Goal: Task Accomplishment & Management: Manage account settings

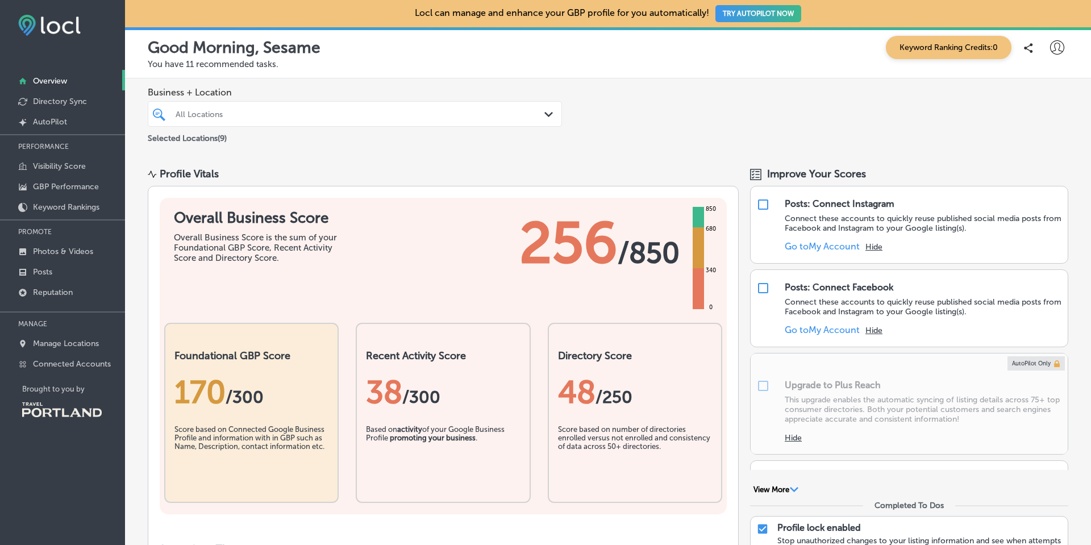
click at [288, 108] on div "All Locations" at bounding box center [355, 114] width 370 height 18
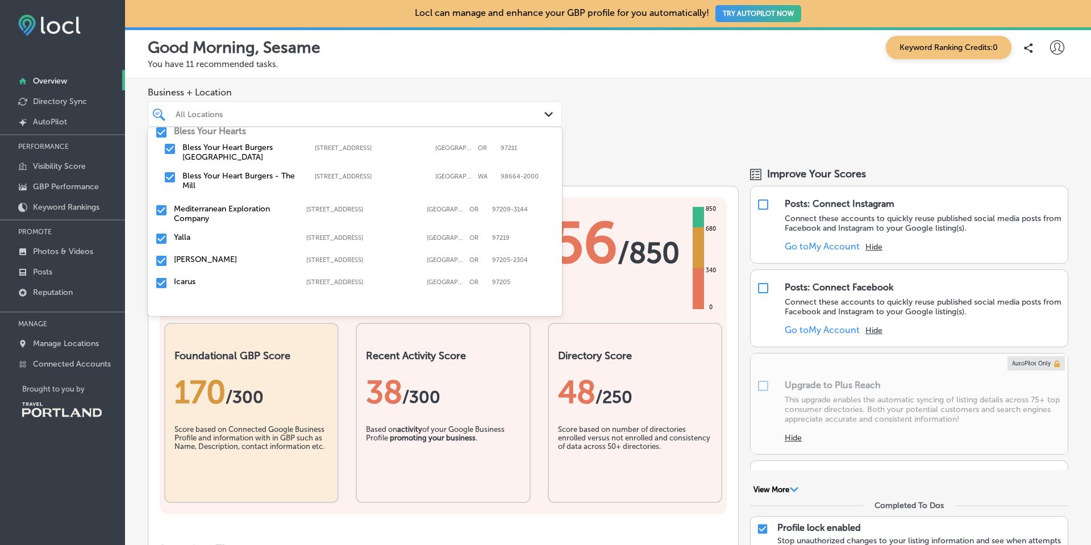
scroll to position [95, 0]
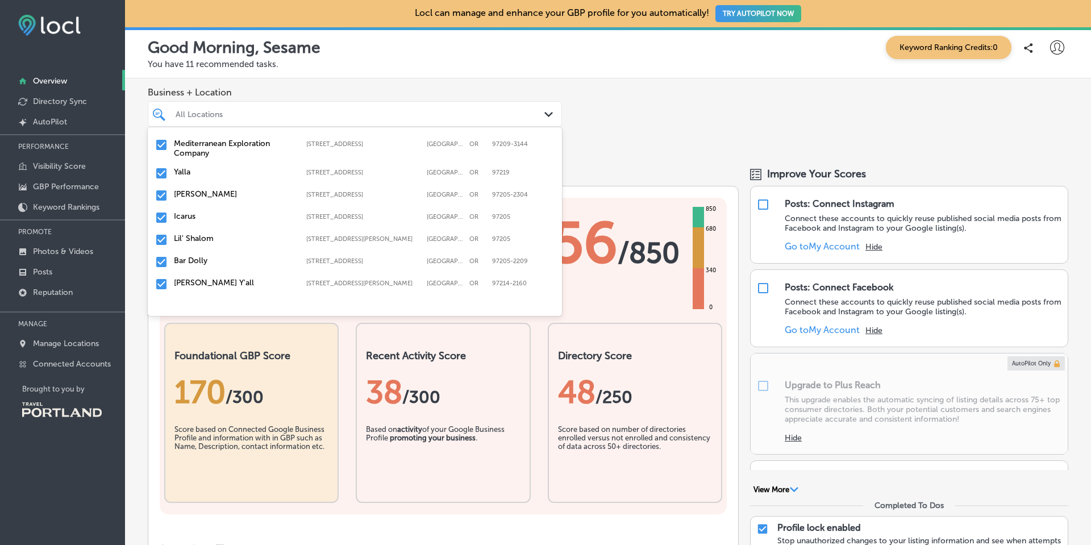
drag, startPoint x: 695, startPoint y: 141, endPoint x: 462, endPoint y: 136, distance: 232.9
click at [695, 141] on div "Business + Location option [STREET_ADDRESS][PERSON_NAME]. 10 results available.…" at bounding box center [608, 115] width 966 height 75
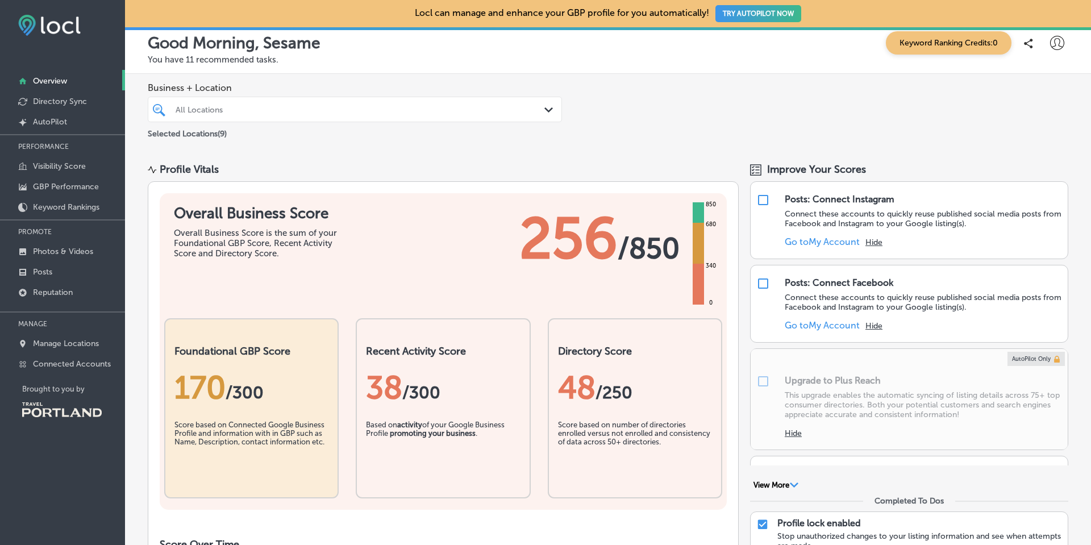
scroll to position [0, 0]
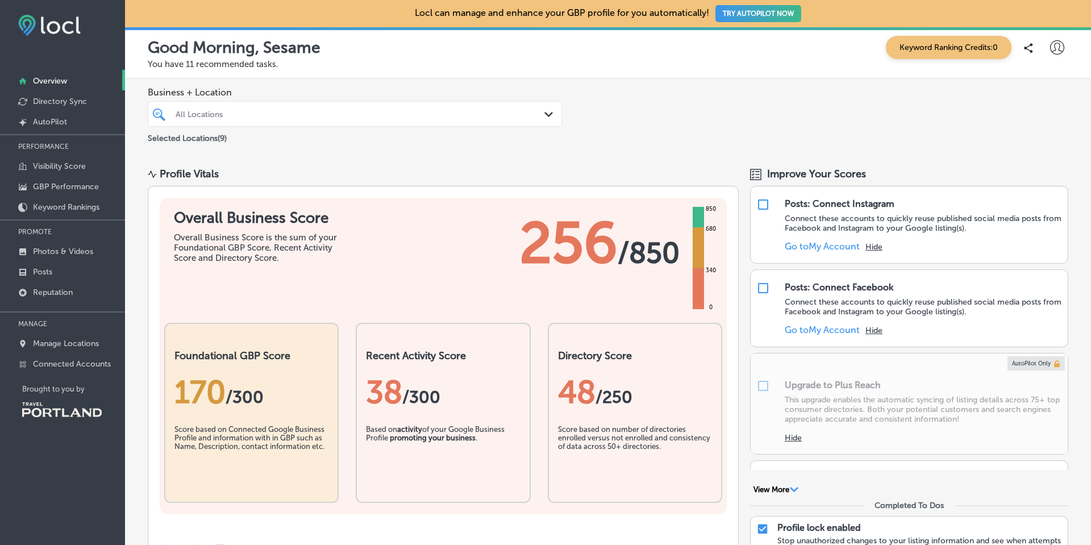
click at [371, 110] on div "All Locations" at bounding box center [361, 114] width 370 height 10
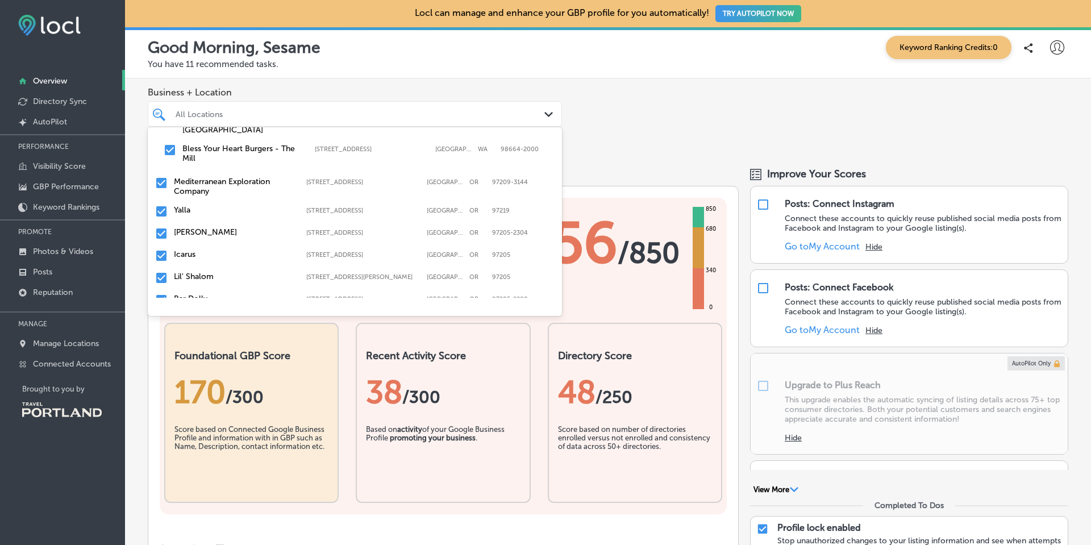
scroll to position [95, 0]
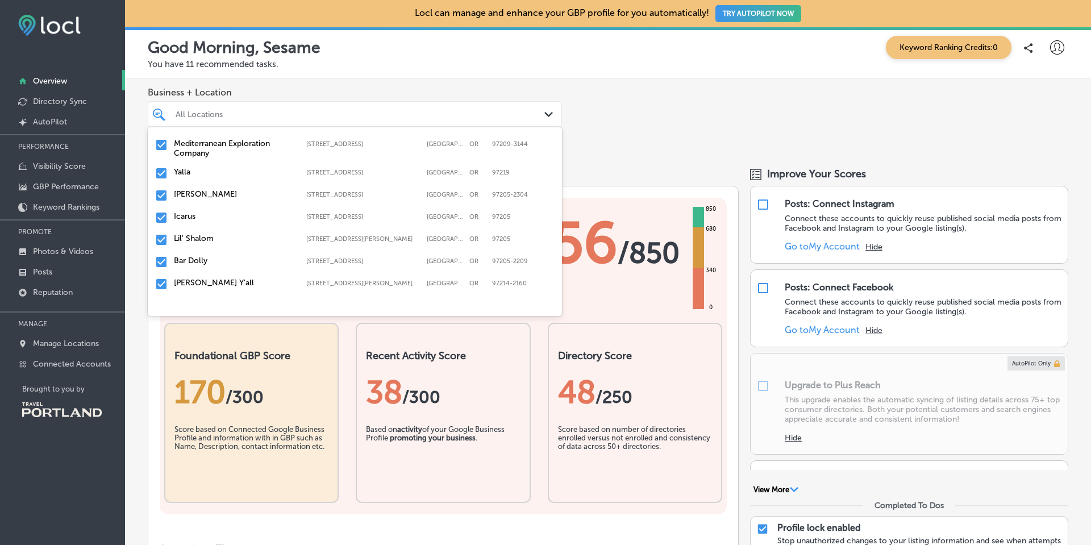
click at [198, 243] on div "Lil' Shalom [STREET_ADDRESS][PERSON_NAME] [STREET_ADDRESS][PERSON_NAME]" at bounding box center [354, 240] width 405 height 18
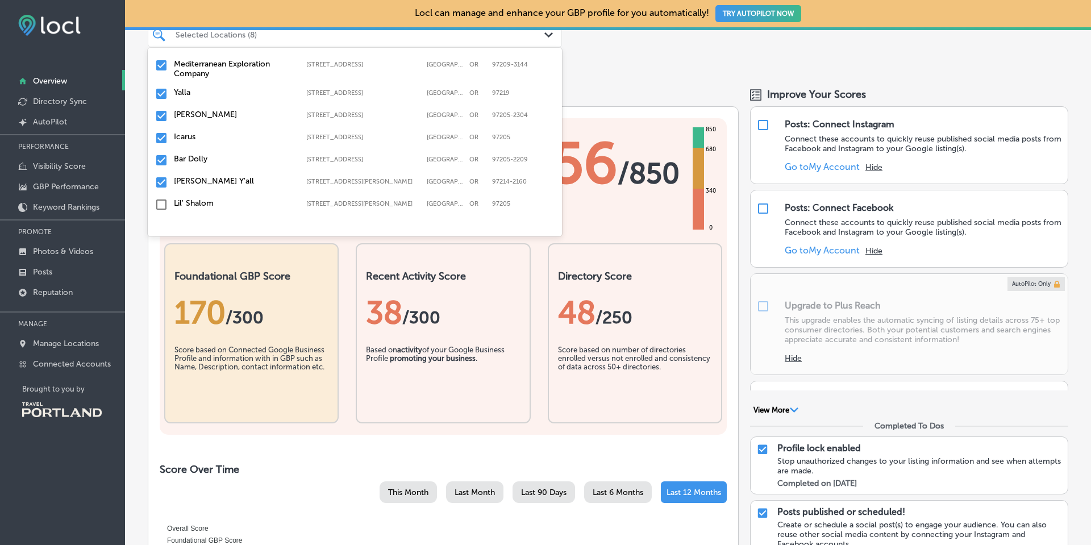
scroll to position [0, 0]
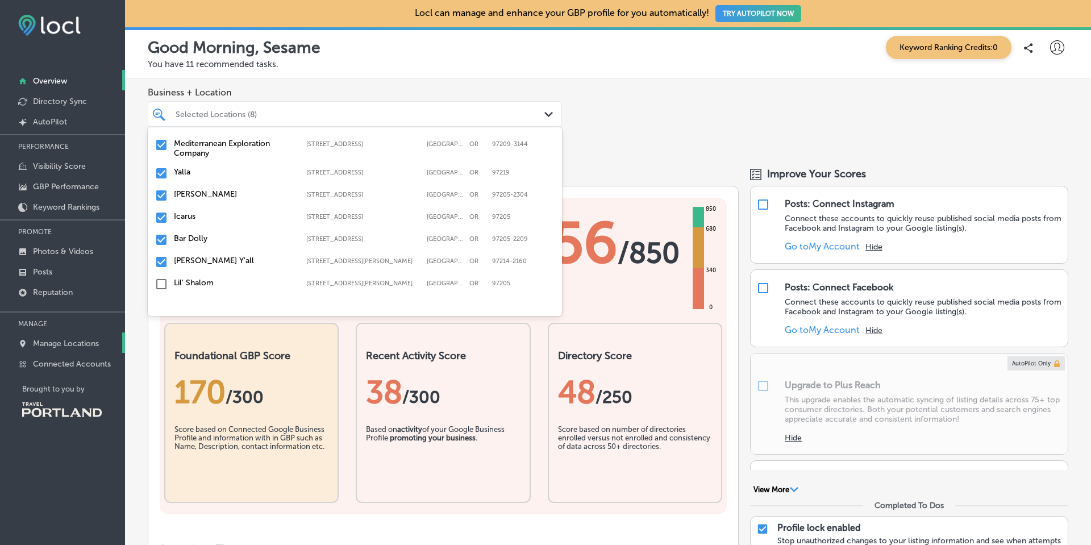
click at [72, 341] on p "Manage Locations" at bounding box center [66, 344] width 66 height 10
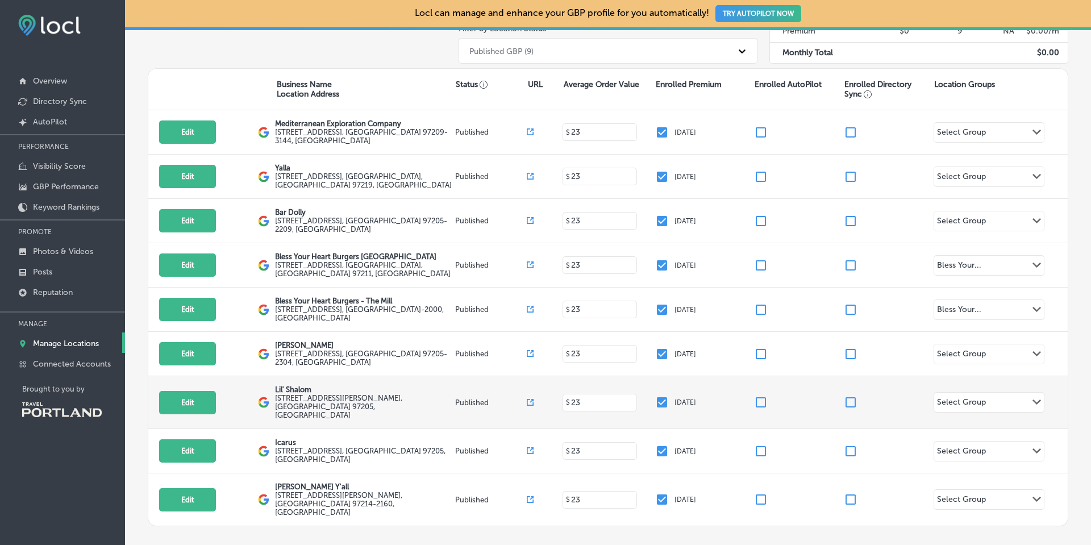
scroll to position [218, 0]
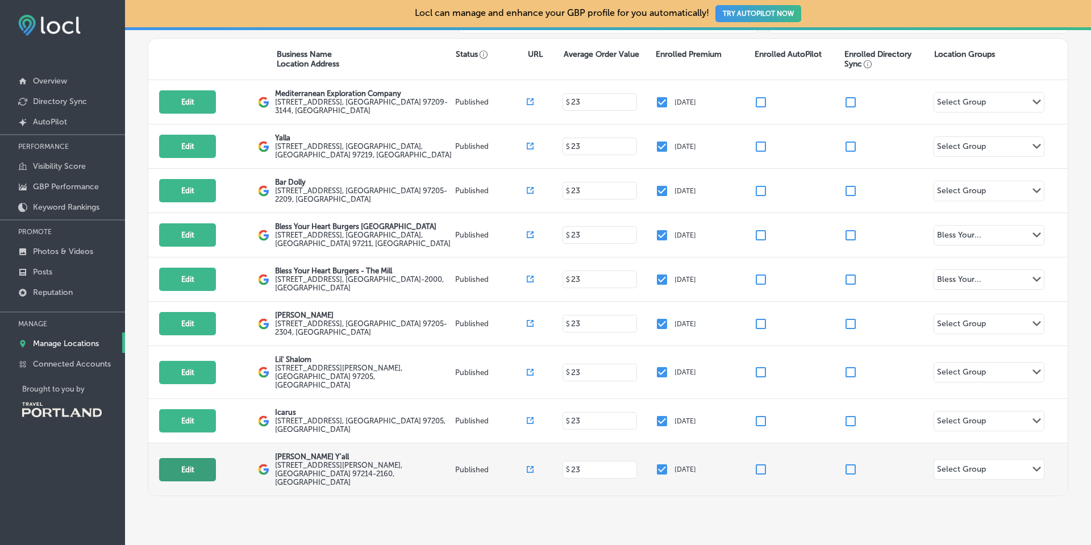
click at [187, 458] on button "Edit" at bounding box center [187, 469] width 57 height 23
select select "US"
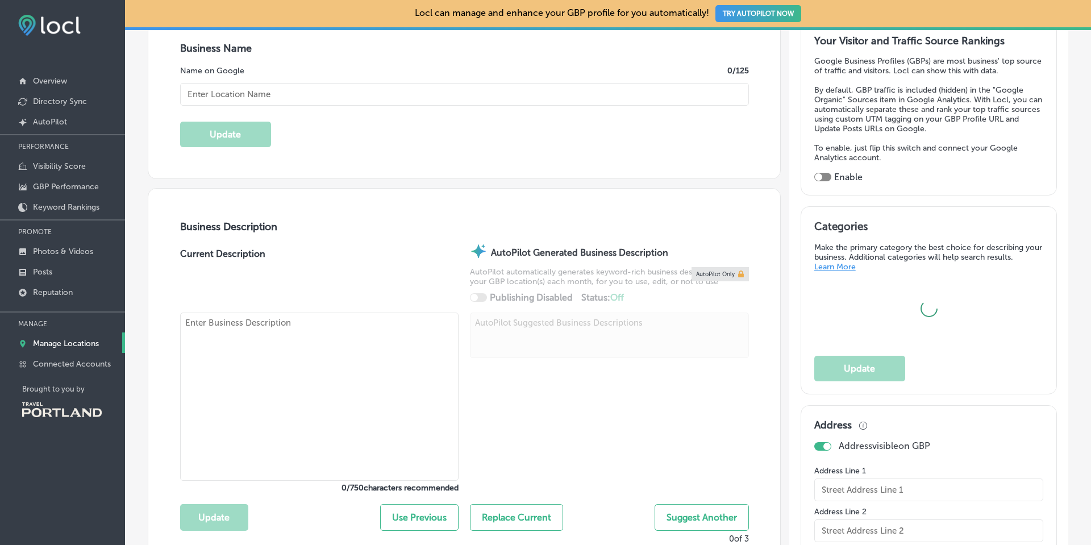
scroll to position [238, 0]
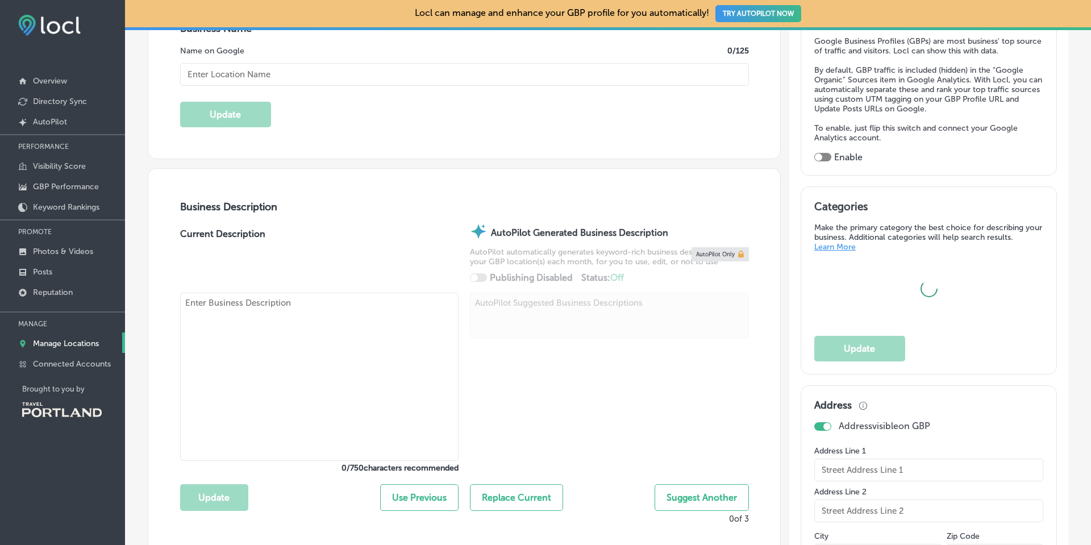
type input "[PERSON_NAME] Y'all"
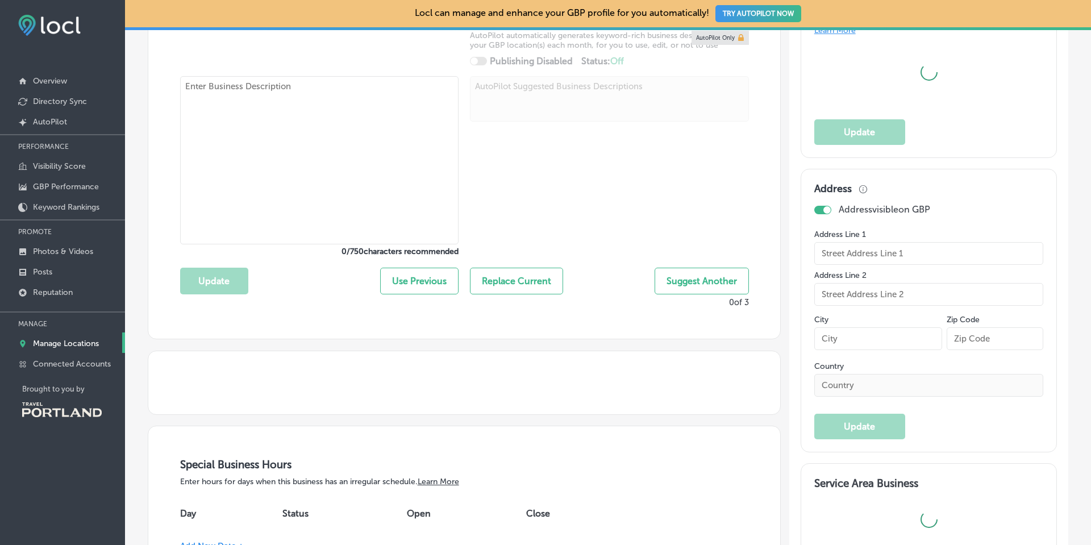
type input "[EMAIL_ADDRESS][DOMAIN_NAME]"
type input "[URL][DOMAIN_NAME]"
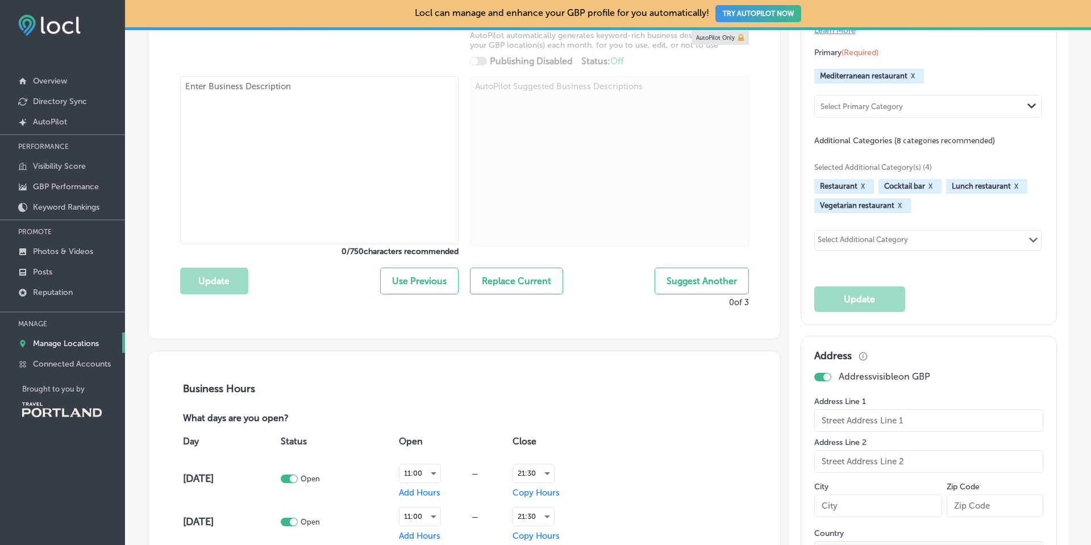
type input "[STREET_ADDRESS][PERSON_NAME]"
type input "[GEOGRAPHIC_DATA]"
type input "97214-2160"
type input "US"
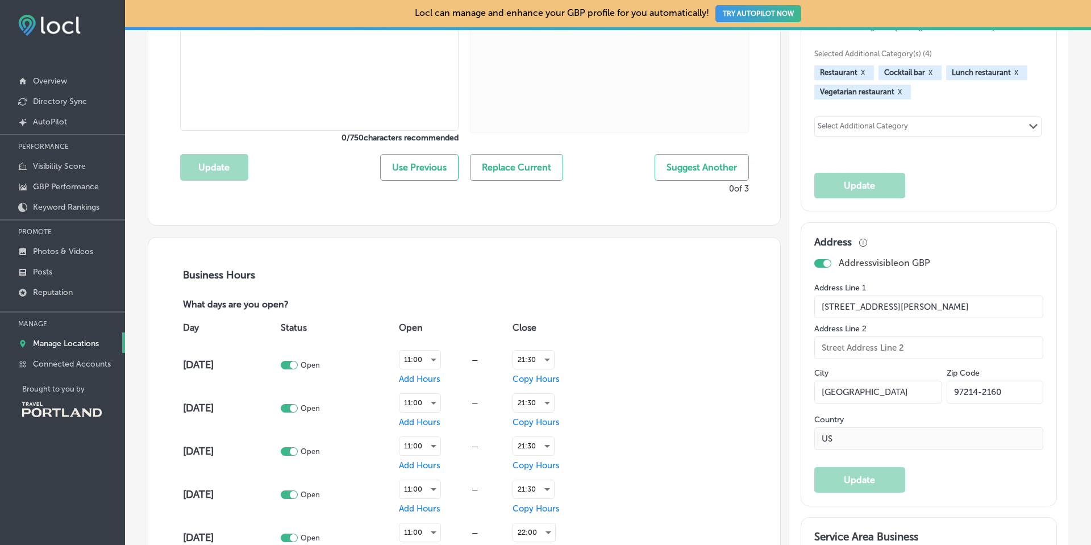
type input "[URL][DOMAIN_NAME]"
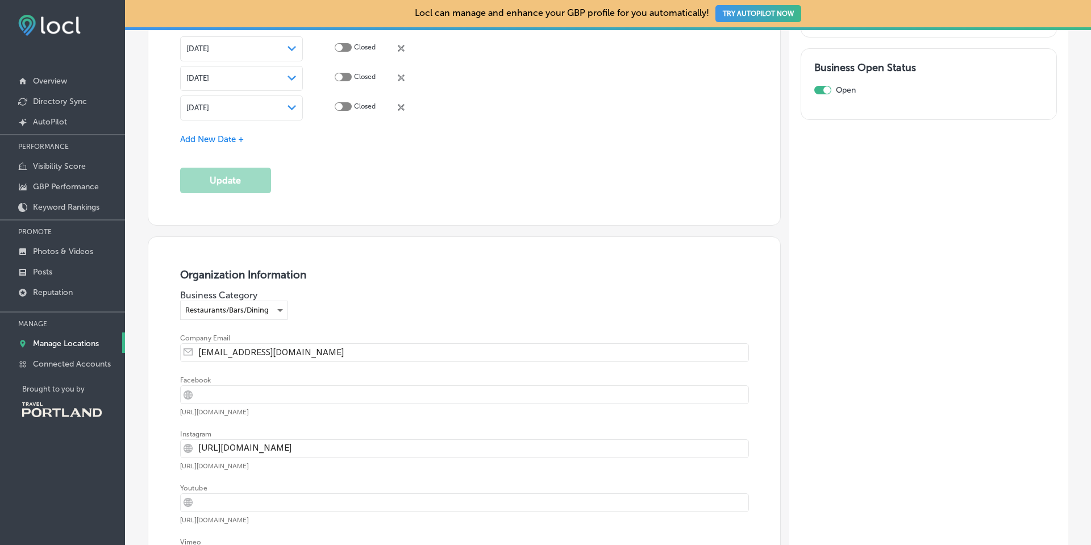
checkbox input "true"
type textarea "[GEOGRAPHIC_DATA] location offering Eastern Mediterranean flavors featuring veg…"
type input "[PHONE_NUMBER]"
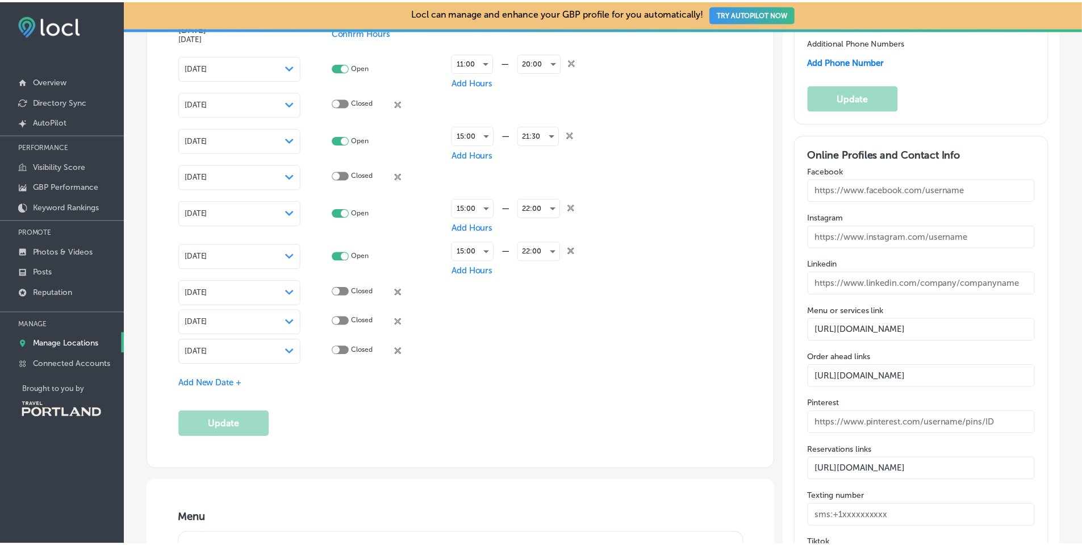
scroll to position [1479, 0]
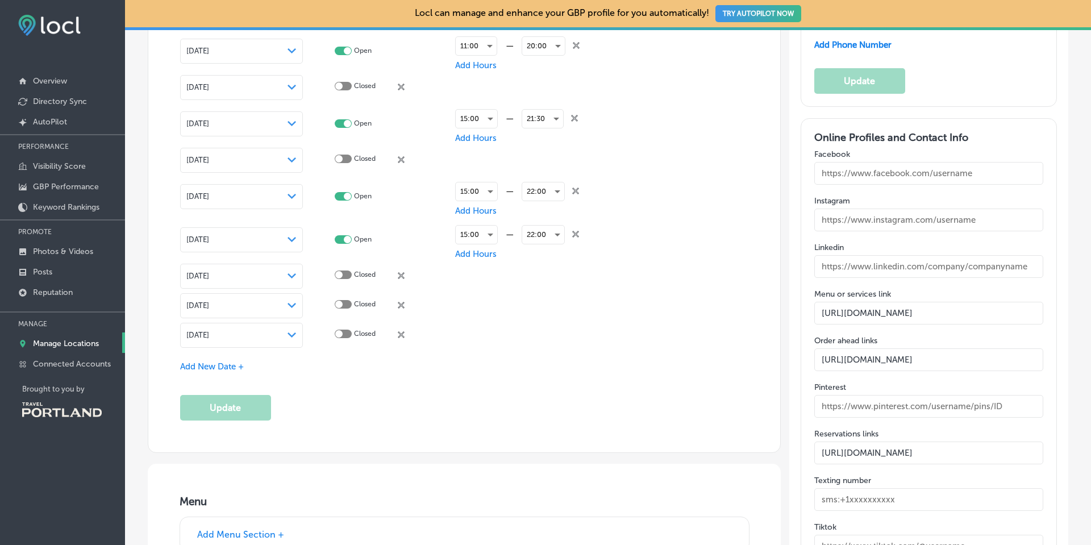
click at [209, 361] on span "Add New Date +" at bounding box center [212, 366] width 64 height 10
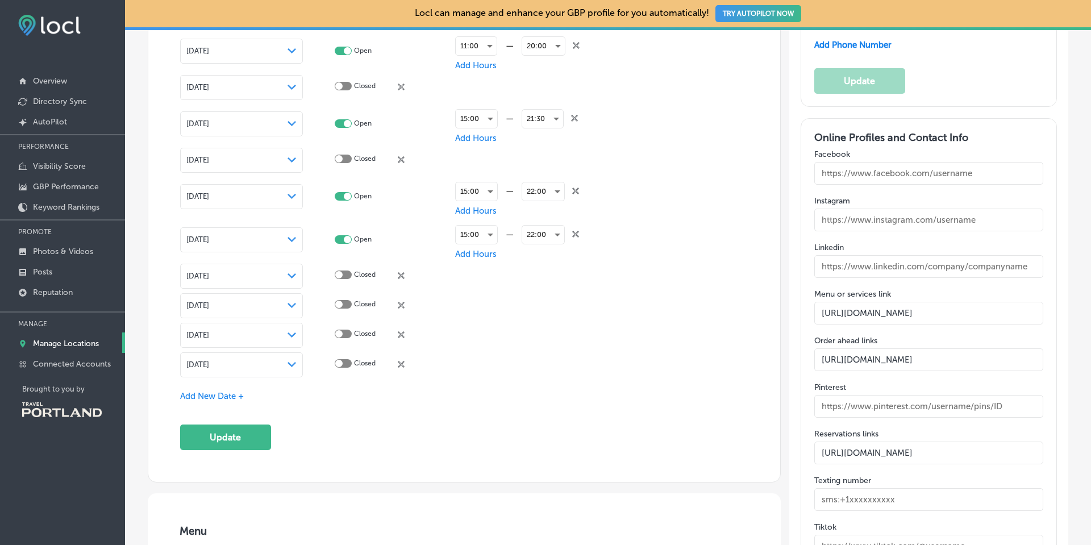
click at [205, 385] on div "Special Business Hours Enter hours for days when this business has an irregular…" at bounding box center [464, 149] width 569 height 601
click at [205, 387] on div "Special Business Hours Enter hours for days when this business has an irregular…" at bounding box center [464, 149] width 569 height 601
click at [212, 400] on div "Add New Date +" at bounding box center [464, 396] width 569 height 12
click at [217, 393] on span "Add New Date +" at bounding box center [212, 396] width 64 height 10
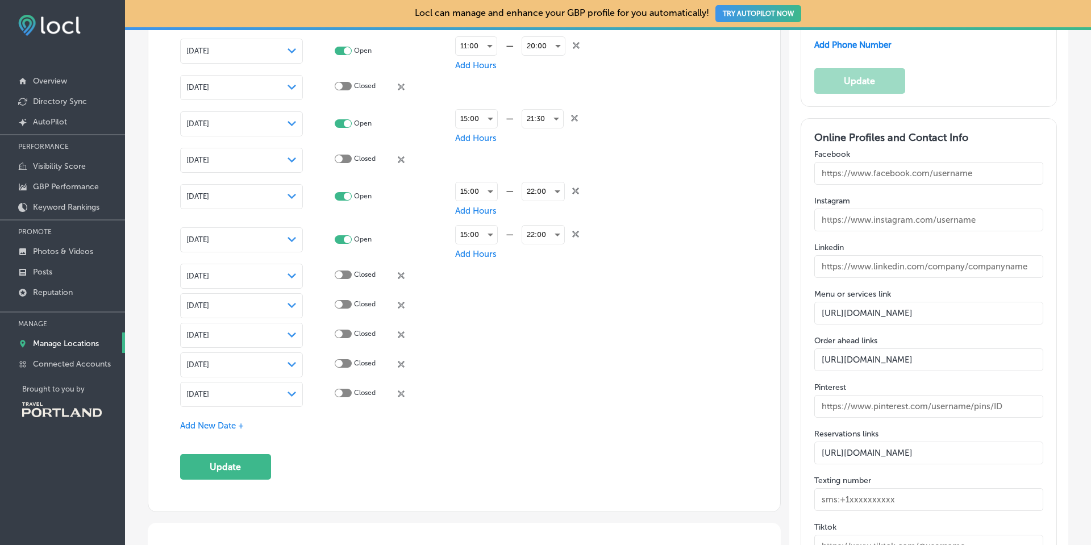
click at [209, 393] on span "[DATE]" at bounding box center [197, 394] width 23 height 9
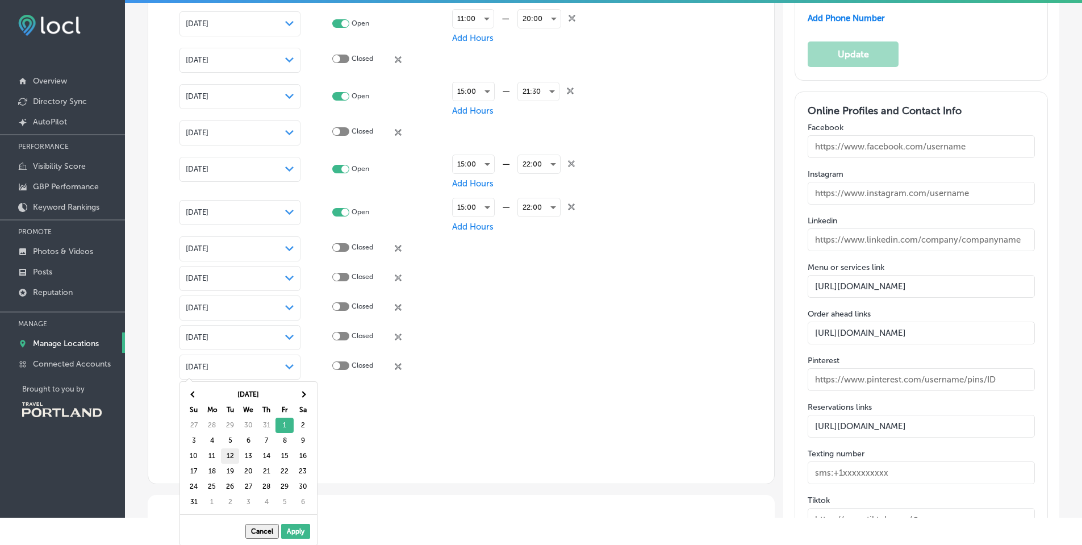
scroll to position [28, 0]
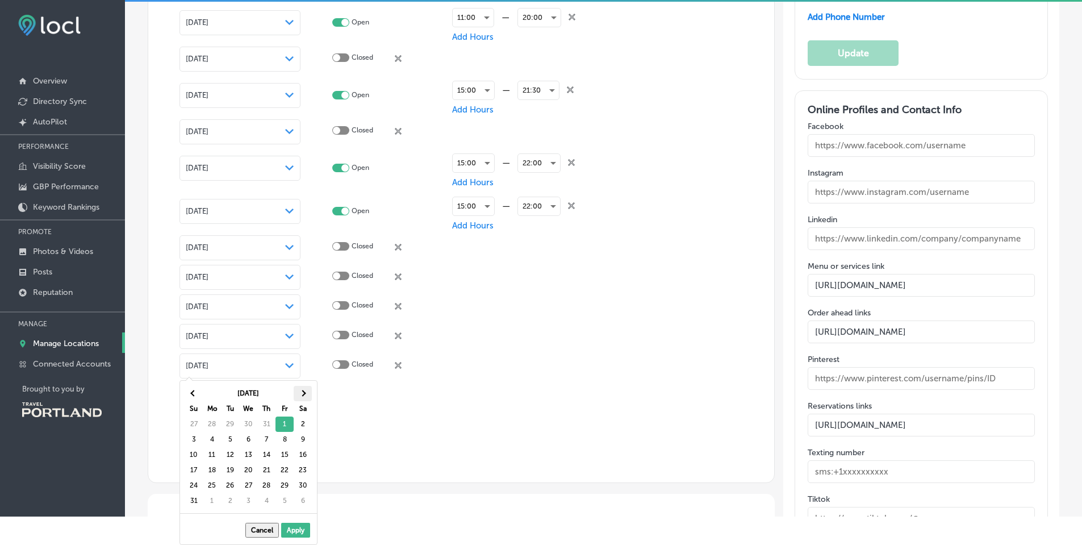
click at [306, 392] on th at bounding box center [303, 393] width 18 height 15
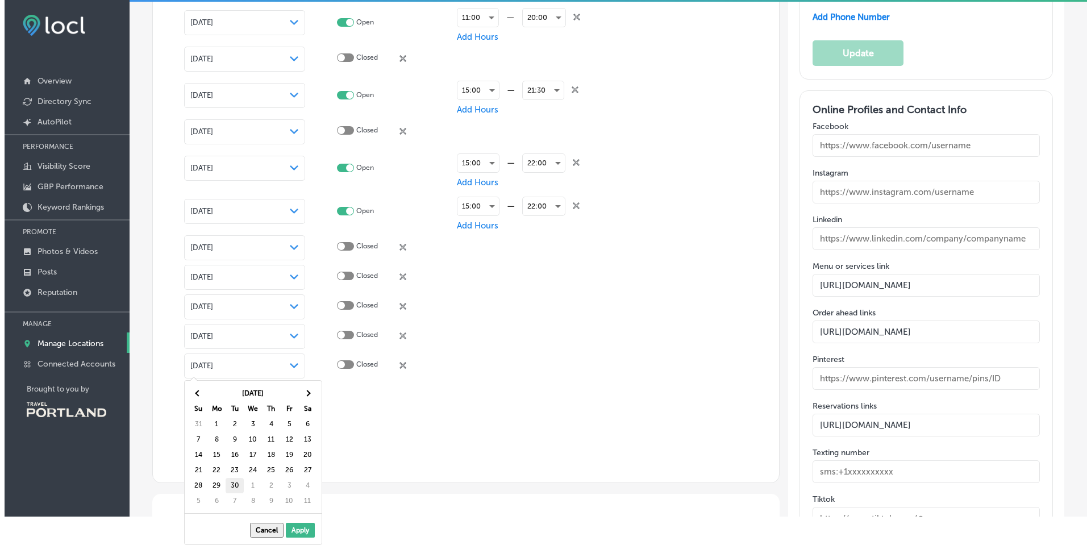
scroll to position [1479, 0]
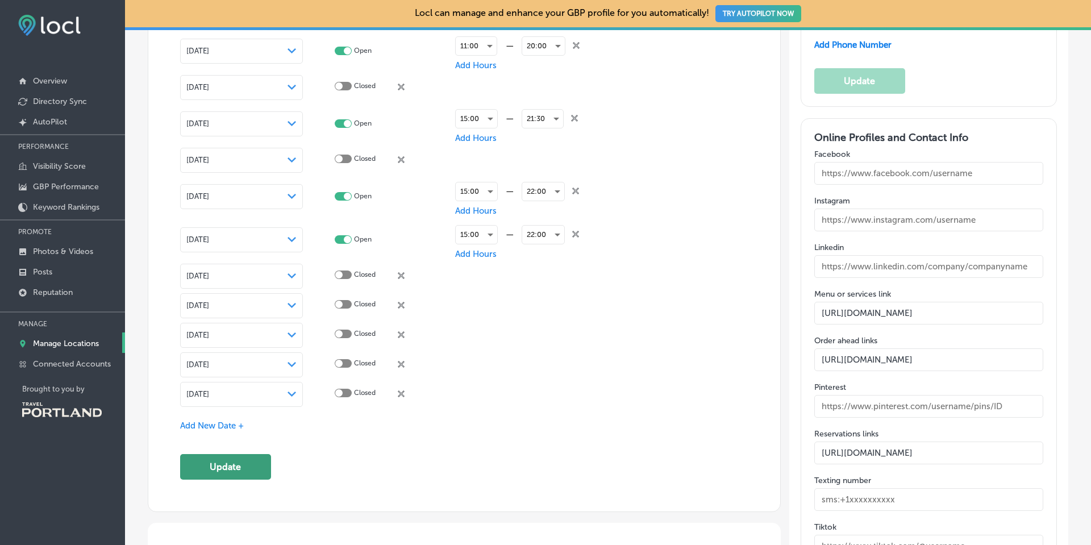
click at [235, 454] on button "Update" at bounding box center [225, 467] width 91 height 26
